Goal: Task Accomplishment & Management: Manage account settings

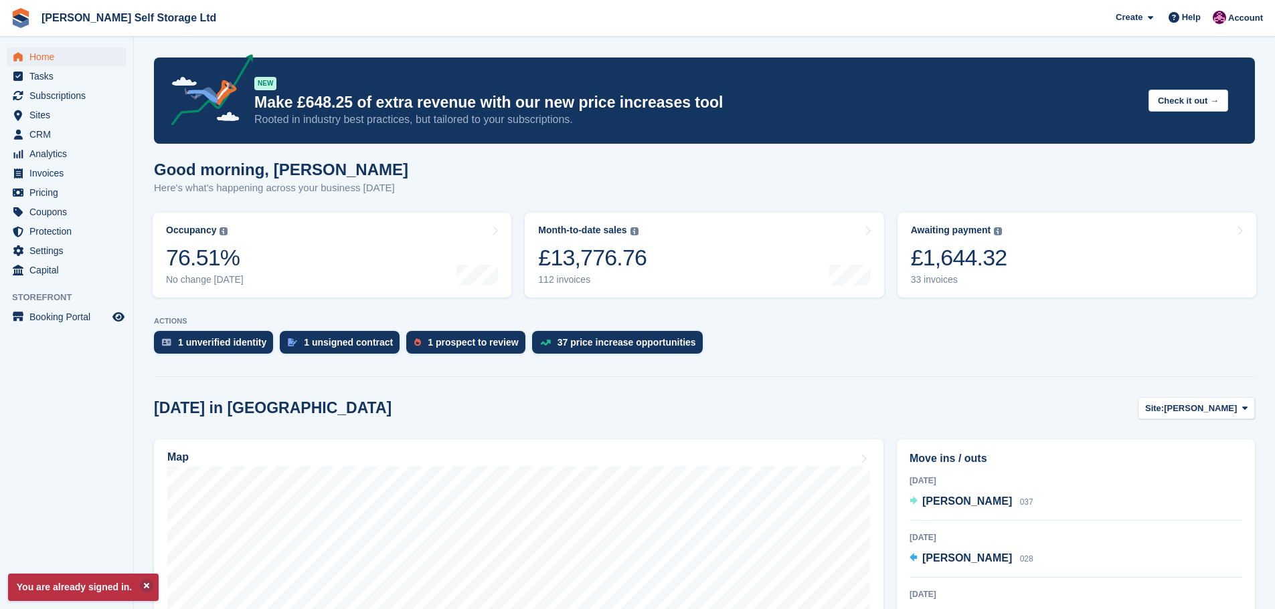
scroll to position [67, 0]
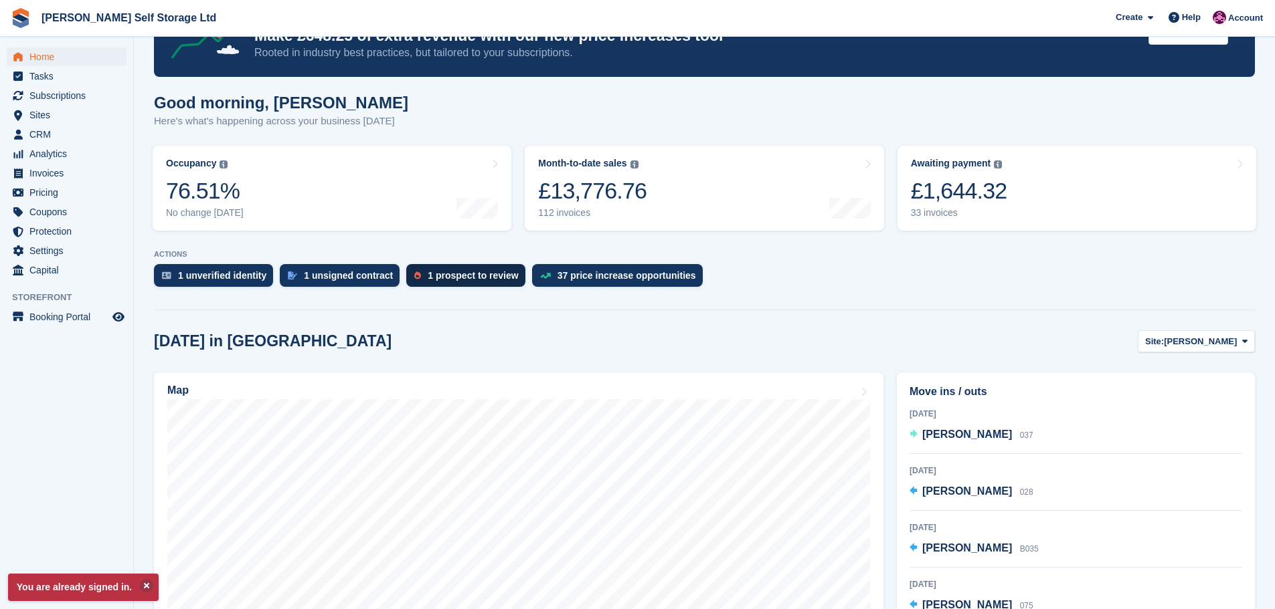
click at [451, 281] on div "1 prospect to review" at bounding box center [473, 275] width 90 height 11
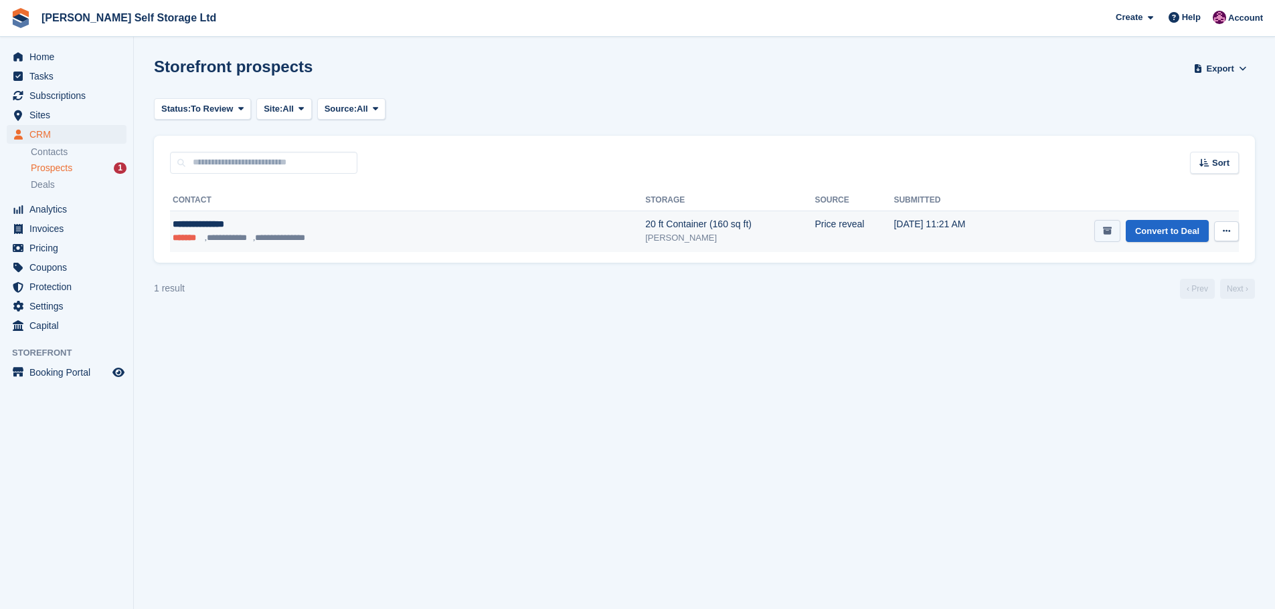
click at [1108, 231] on icon "submit" at bounding box center [1107, 231] width 9 height 9
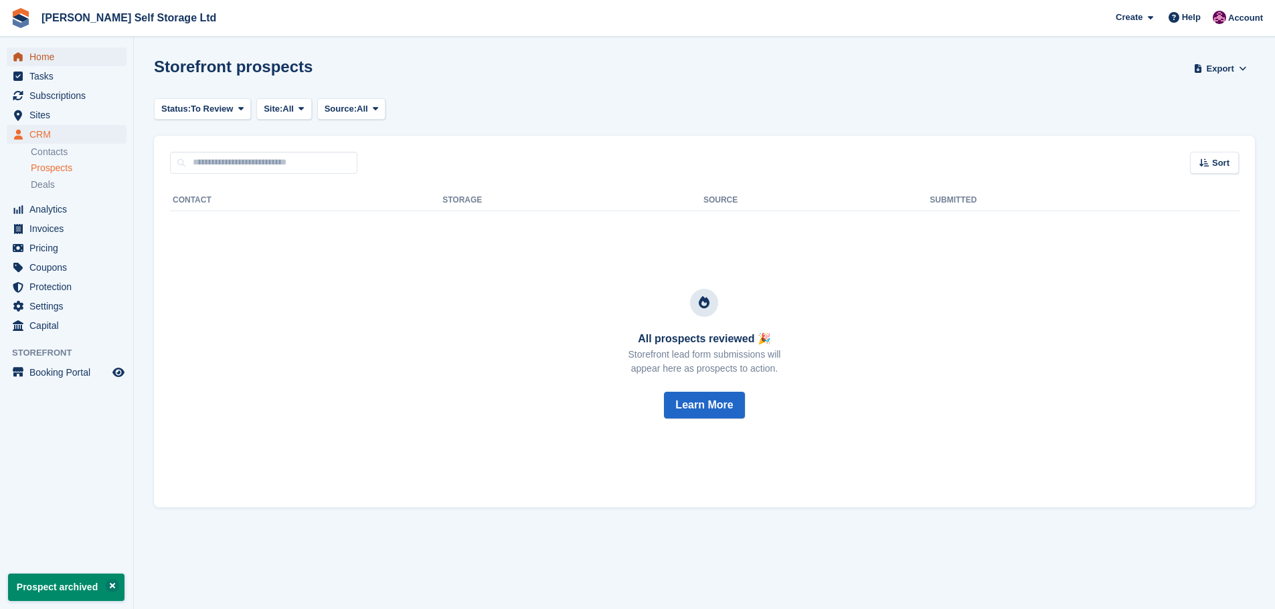
click at [45, 56] on span "Home" at bounding box center [69, 57] width 80 height 19
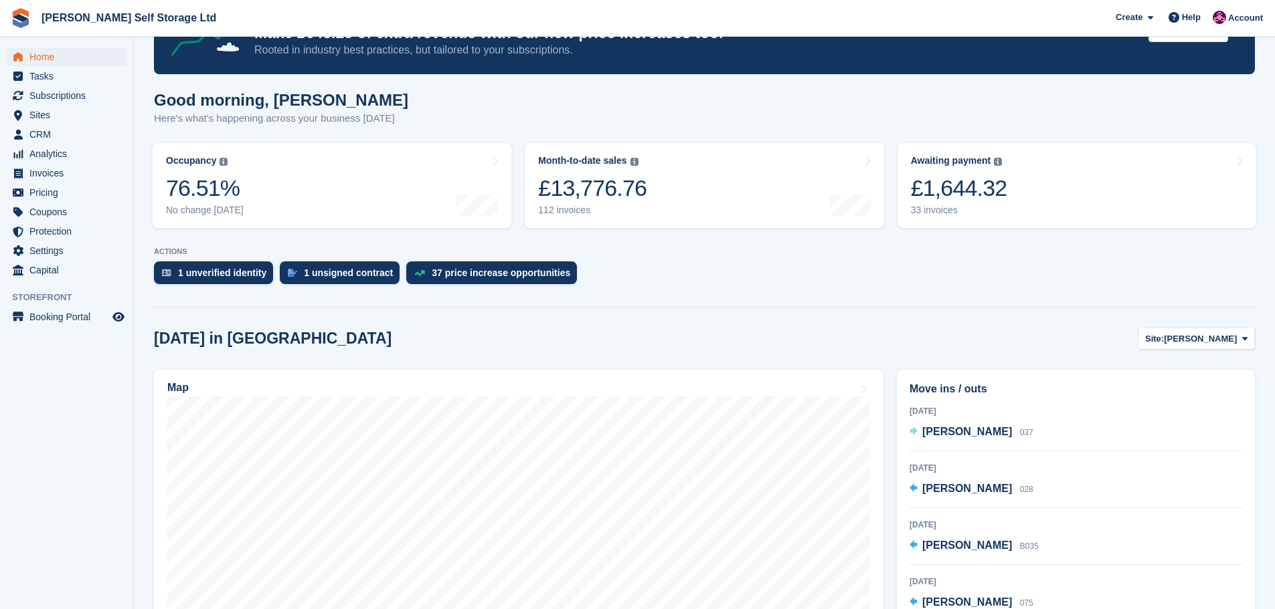
scroll to position [134, 0]
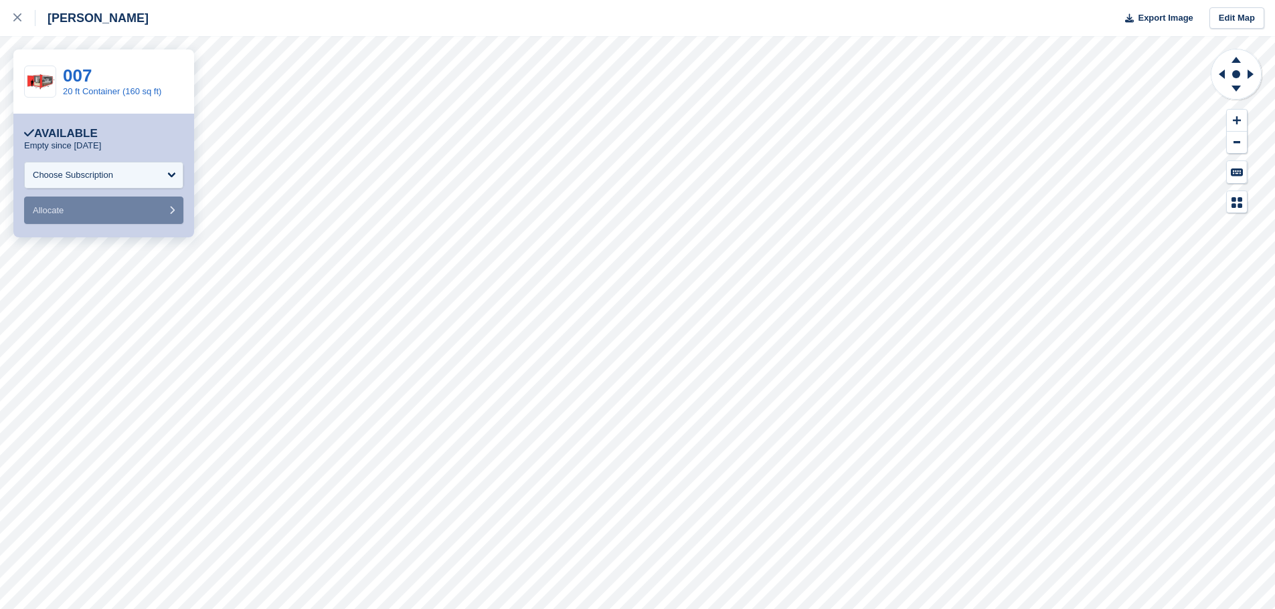
click at [102, 84] on div "007 20 ft Container (160 sq ft)" at bounding box center [112, 82] width 98 height 30
click at [94, 88] on link "20 ft Container (160 sq ft)" at bounding box center [112, 91] width 98 height 10
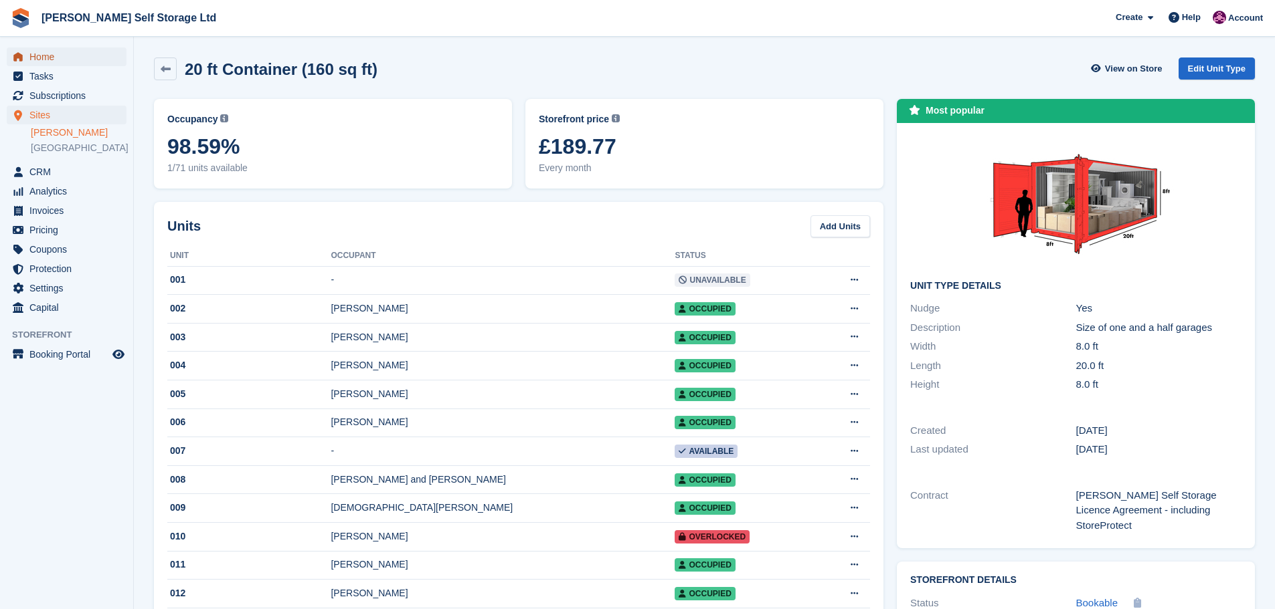
click at [40, 51] on span "Home" at bounding box center [69, 57] width 80 height 19
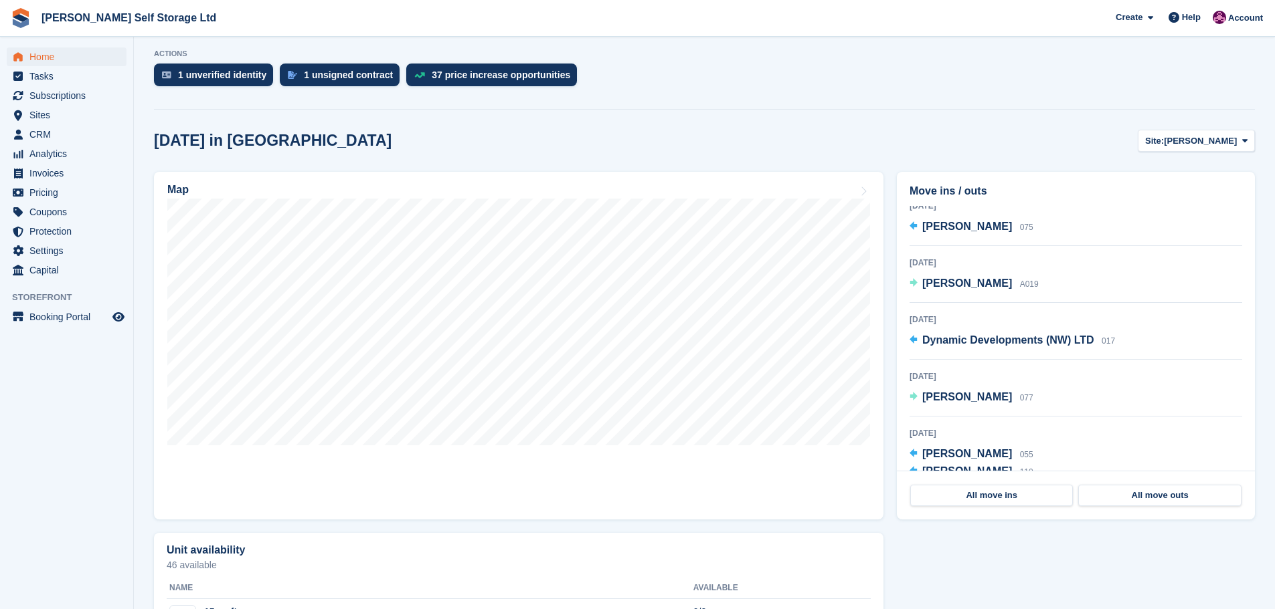
scroll to position [201, 0]
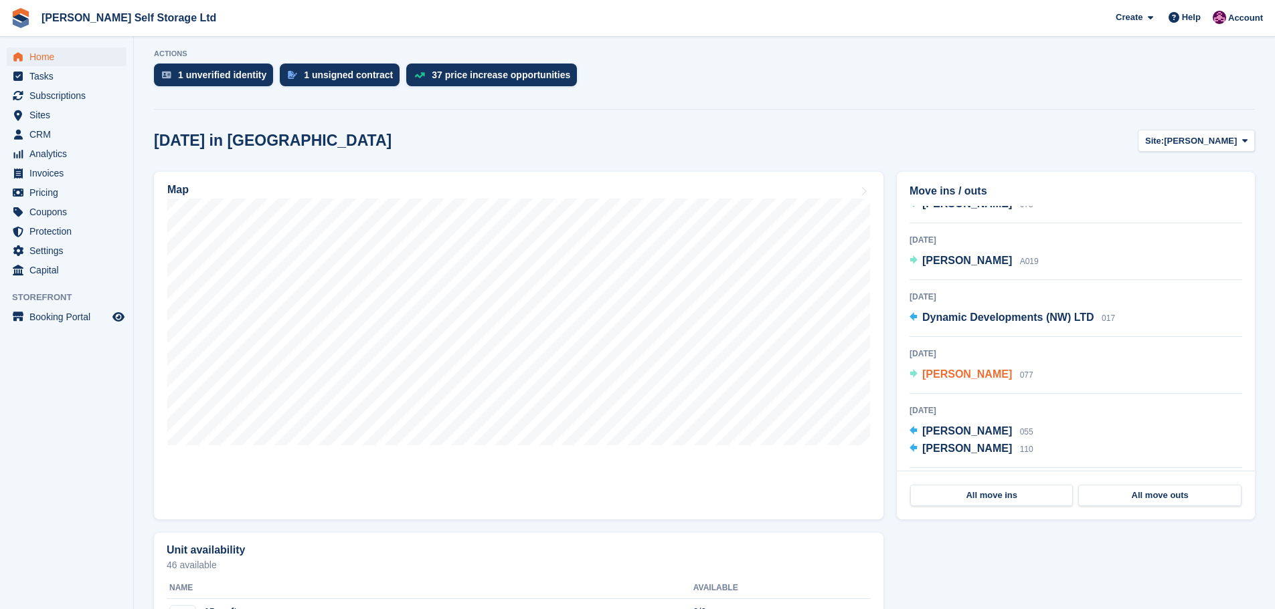
click at [972, 374] on span "[PERSON_NAME]" at bounding box center [967, 374] width 90 height 11
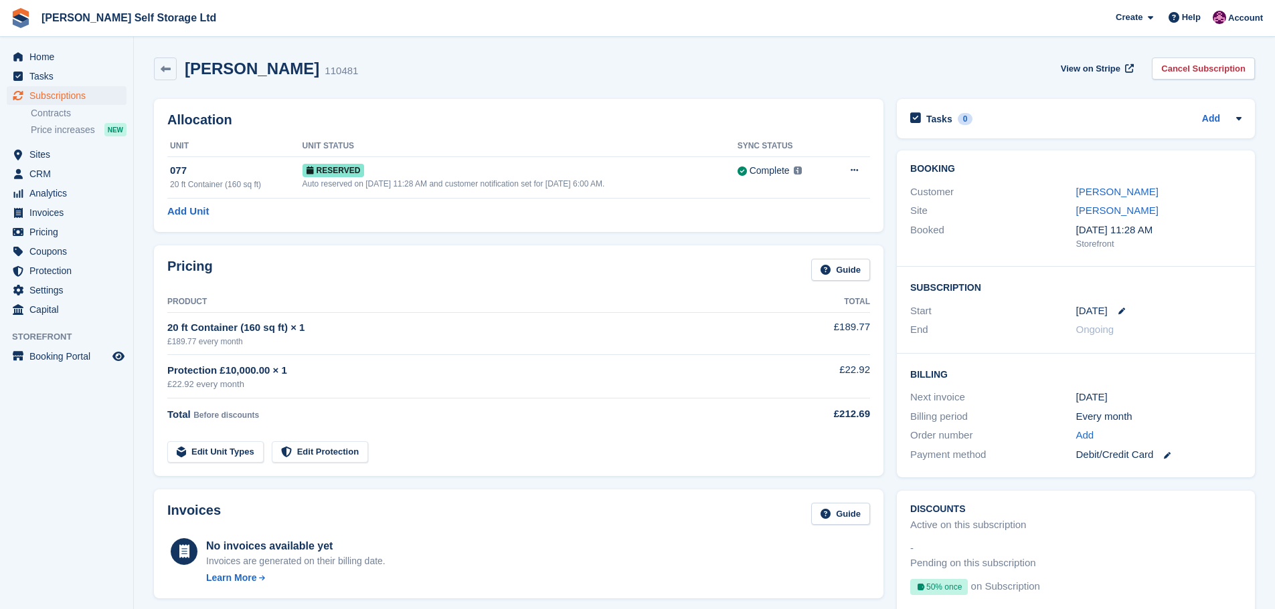
click at [51, 45] on div "Home Tasks Subscriptions Subscriptions Subscriptions Contracts Price increases …" at bounding box center [66, 181] width 133 height 278
click at [36, 57] on span "Home" at bounding box center [69, 57] width 80 height 19
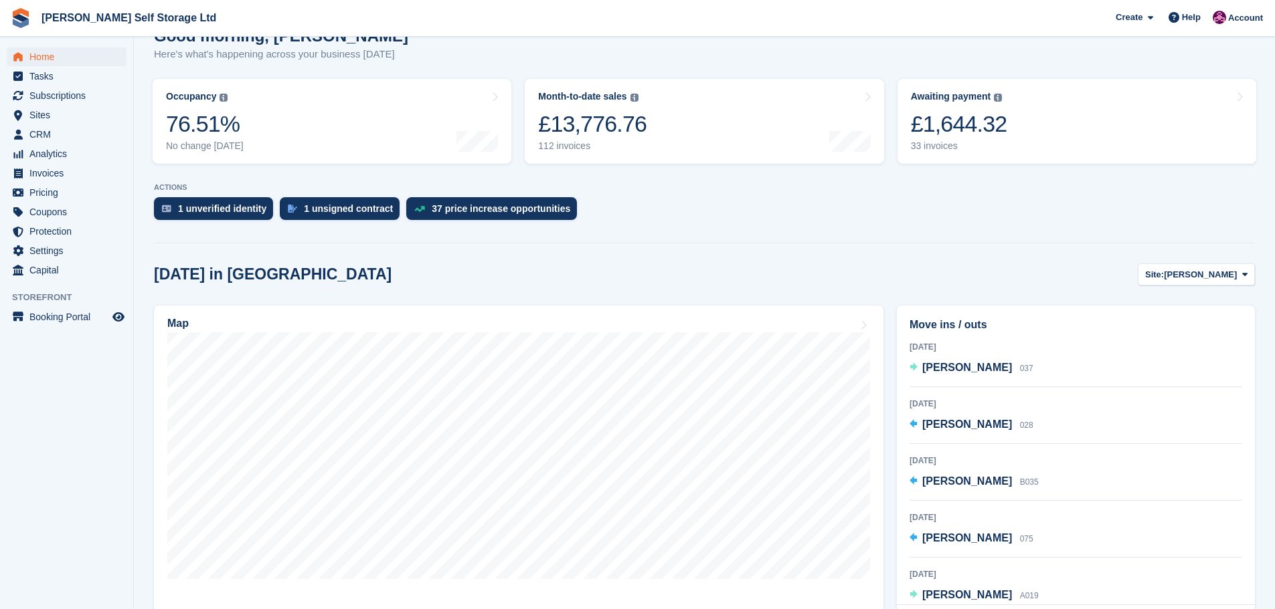
scroll to position [201, 0]
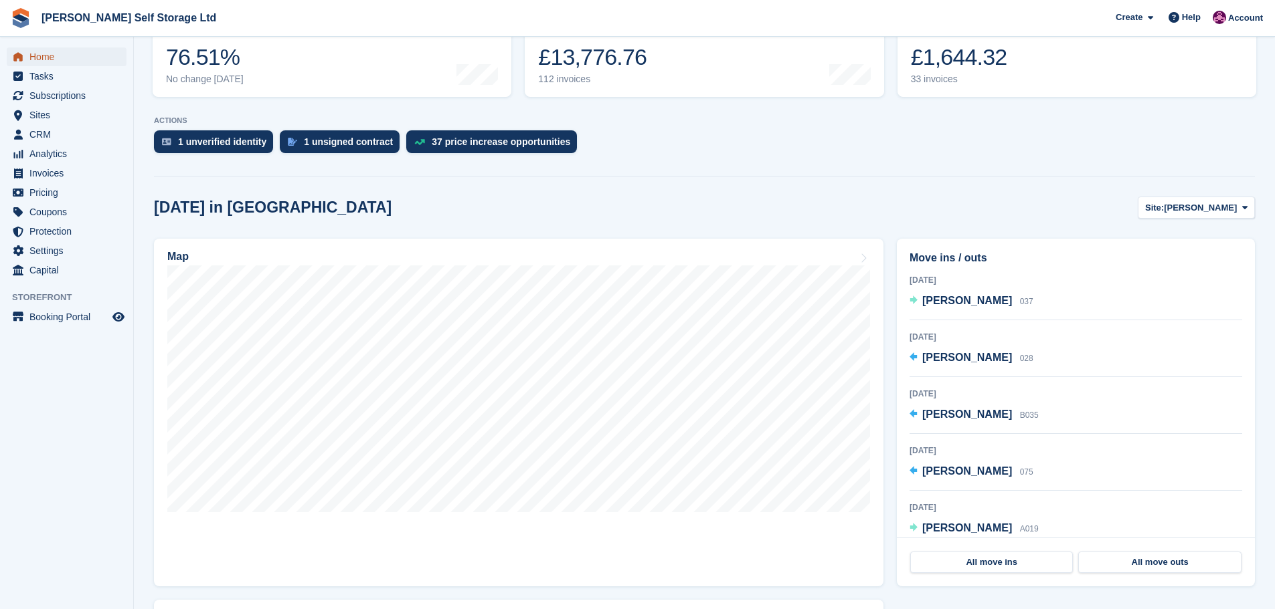
click at [48, 56] on span "Home" at bounding box center [69, 57] width 80 height 19
click at [461, 137] on div "37 price increase opportunities" at bounding box center [501, 141] width 138 height 11
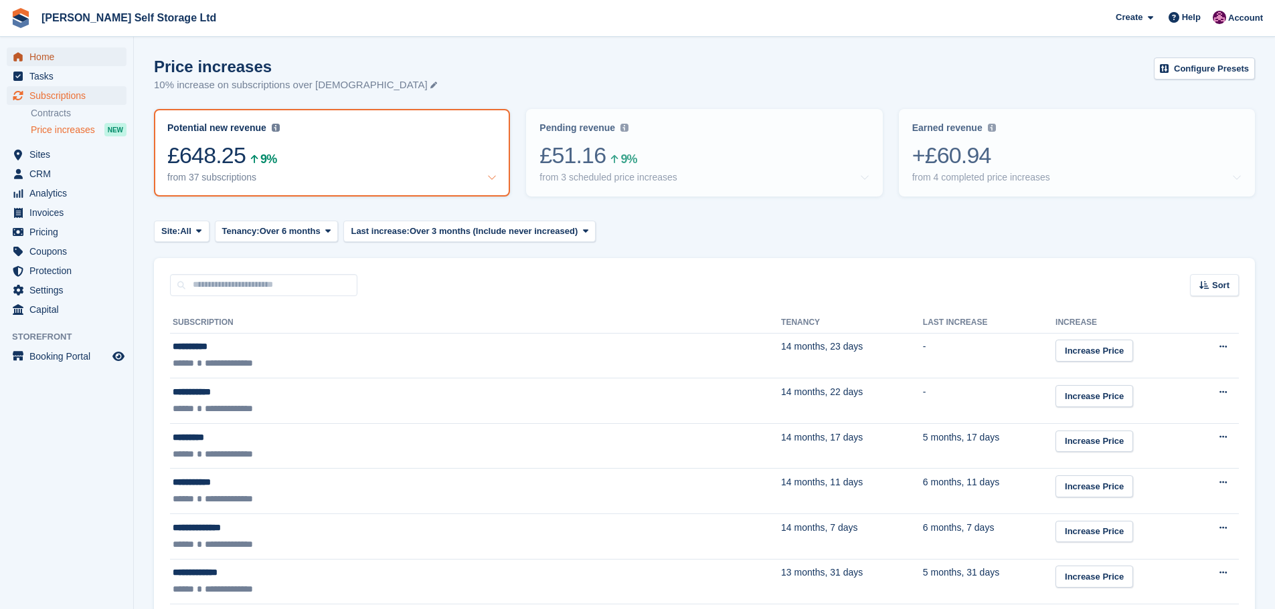
click at [25, 60] on span "menu" at bounding box center [18, 57] width 16 height 16
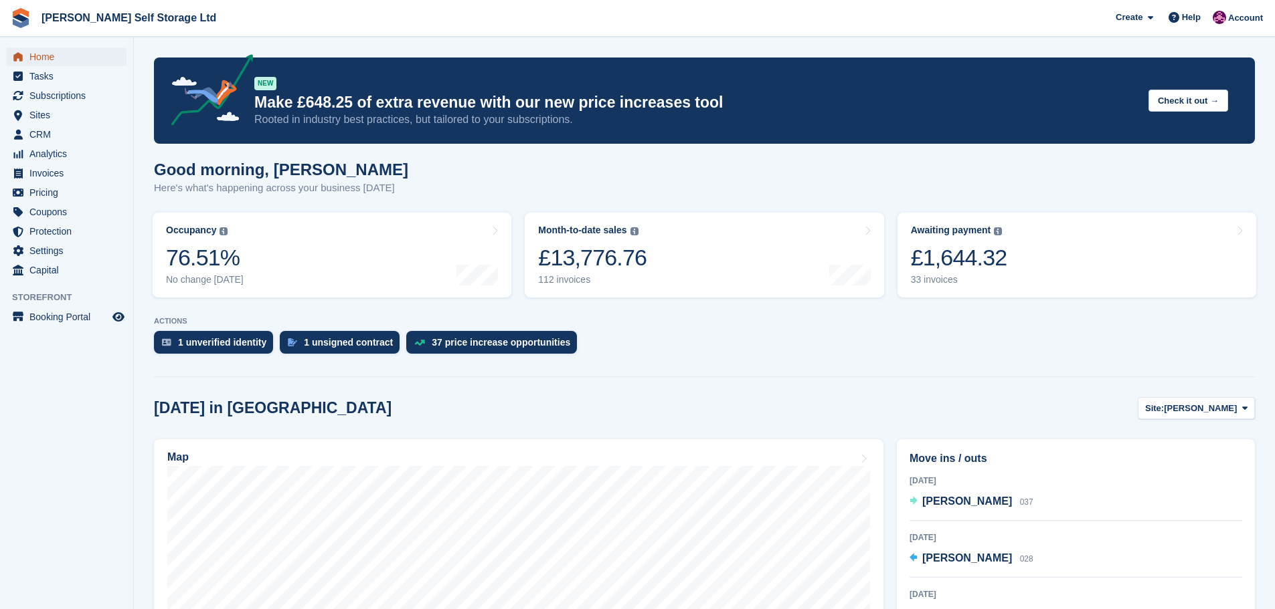
click at [46, 48] on span "Home" at bounding box center [69, 57] width 80 height 19
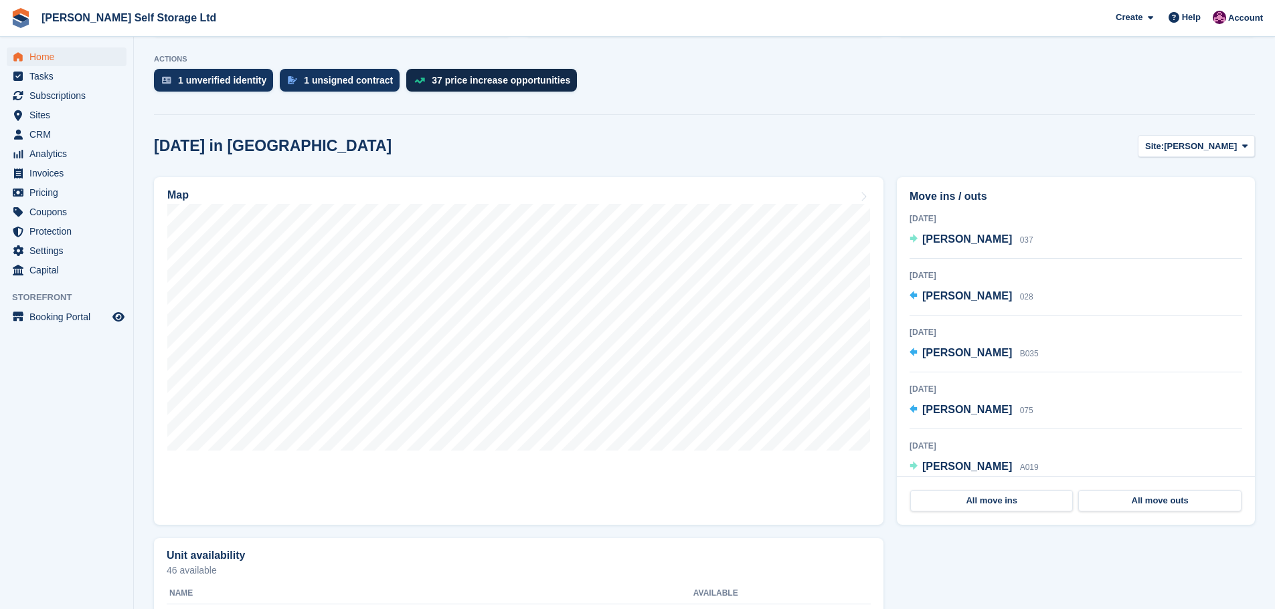
scroll to position [268, 0]
